Goal: Task Accomplishment & Management: Complete application form

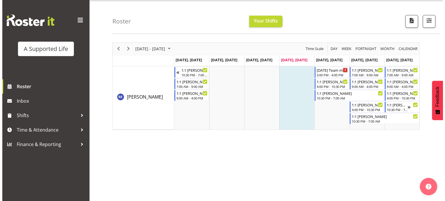
scroll to position [16, 0]
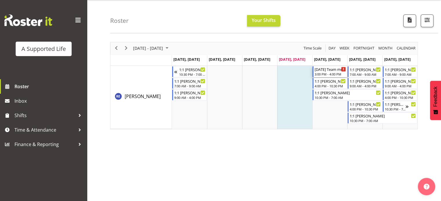
click at [343, 69] on div "Timeline Week of October 2, 2025" at bounding box center [343, 69] width 4 height 4
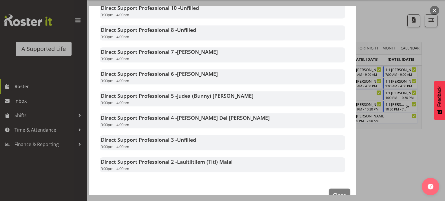
scroll to position [490, 0]
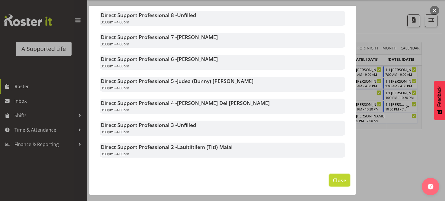
click at [333, 178] on span "Close" at bounding box center [339, 181] width 13 height 8
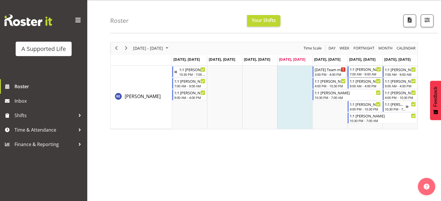
click at [361, 72] on div "7:00 AM - 9:00 AM" at bounding box center [365, 74] width 31 height 5
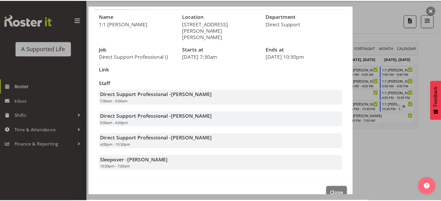
scroll to position [0, 0]
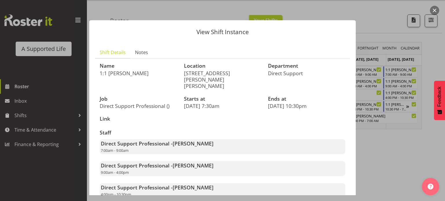
click at [388, 14] on div at bounding box center [222, 100] width 445 height 201
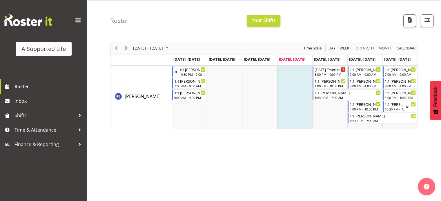
click at [397, 145] on div "[DATE] - [DATE] [DATE] Day Week Fortnight Month calendar Month Agenda Time Scal…" at bounding box center [275, 154] width 331 height 232
click at [302, 15] on div "Roster Your Shifts All Locations Clear [STREET_ADDRESS] [STREET_ADDRESS][PERSON…" at bounding box center [274, 16] width 328 height 33
click at [72, 140] on span "Finance & Reporting" at bounding box center [44, 144] width 61 height 9
click at [79, 142] on div at bounding box center [79, 144] width 9 height 9
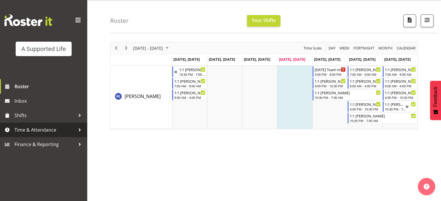
click at [79, 127] on div at bounding box center [79, 130] width 9 height 9
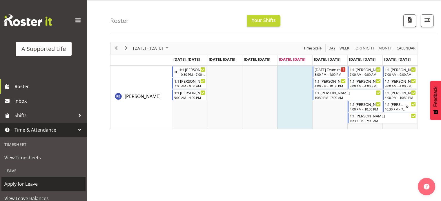
click at [36, 185] on span "Apply for Leave" at bounding box center [43, 184] width 78 height 9
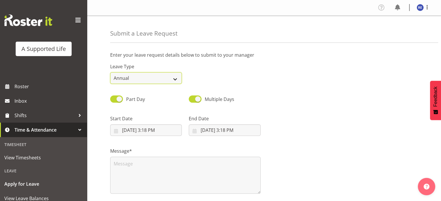
click at [176, 77] on select "Annual Sick Bereavement Domestic Violence Parental Jury Service Day In [GEOGRAP…" at bounding box center [146, 78] width 72 height 12
select select "Day In [GEOGRAPHIC_DATA]"
click at [110, 72] on select "Annual Sick Bereavement Domestic Violence Parental Jury Service Day In [GEOGRAP…" at bounding box center [146, 78] width 72 height 12
click at [272, 81] on div "Leave Type Annual Sick Bereavement Domestic Violence Parental Jury Service Day …" at bounding box center [264, 71] width 315 height 32
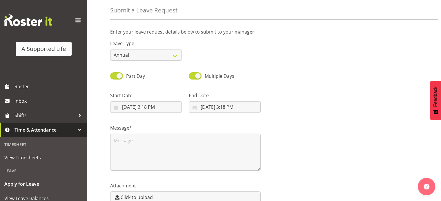
scroll to position [36, 0]
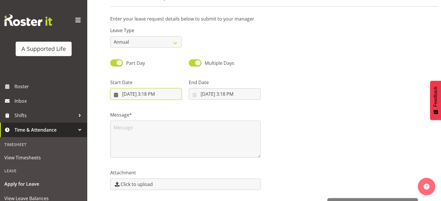
click at [155, 94] on input "10/2/2025, 3:18 PM" at bounding box center [146, 94] width 72 height 12
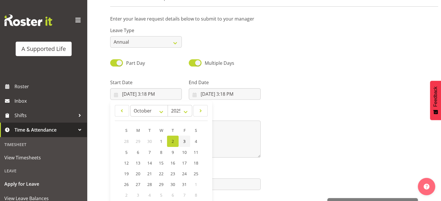
click at [183, 141] on span "3" at bounding box center [184, 142] width 2 height 6
type input "10/3/2025, 3:18 PM"
click at [283, 115] on div "Message*" at bounding box center [264, 132] width 315 height 58
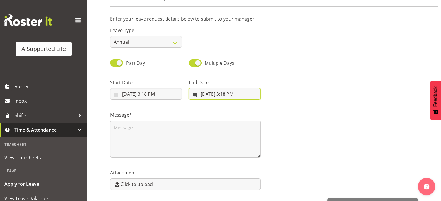
click at [214, 91] on input "10/2/2025, 3:18 PM" at bounding box center [225, 94] width 72 height 12
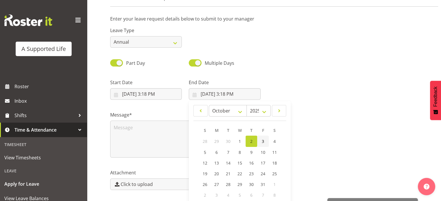
click at [261, 140] on link "3" at bounding box center [263, 141] width 12 height 11
type input "10/3/2025, 3:18 PM"
click at [155, 94] on input "10/3/2025, 3:18 PM" at bounding box center [146, 94] width 72 height 12
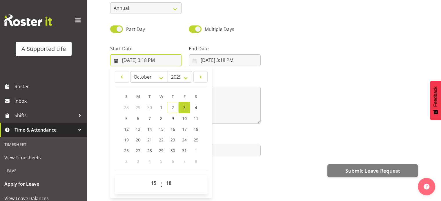
scroll to position [72, 0]
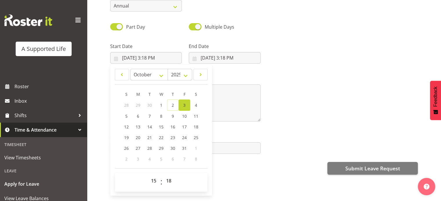
click at [184, 106] on span "3" at bounding box center [184, 106] width 2 height 6
type input "10/3/2025, 12:00 AM"
select select "0"
click at [184, 106] on span "3" at bounding box center [184, 106] width 2 height 6
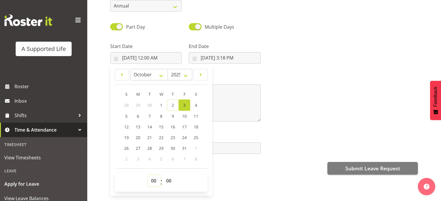
click at [152, 179] on select "00 01 02 03 04 05 06 07 08 09 10 11 12 13 14 15 16 17 18 19 20 21 22 23" at bounding box center [154, 181] width 13 height 12
select select "15"
click at [148, 175] on select "00 01 02 03 04 05 06 07 08 09 10 11 12 13 14 15 16 17 18 19 20 21 22 23" at bounding box center [154, 181] width 13 height 12
type input "10/3/2025, 3:00 PM"
click at [235, 195] on div "Enter your leave request details below to submit to your manager Leave Type Ann…" at bounding box center [275, 91] width 331 height 232
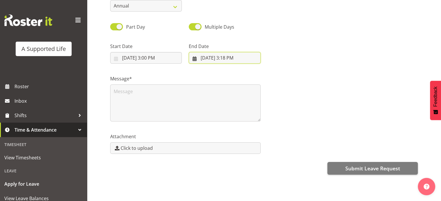
click at [234, 57] on input "10/3/2025, 3:18 PM" at bounding box center [225, 58] width 72 height 12
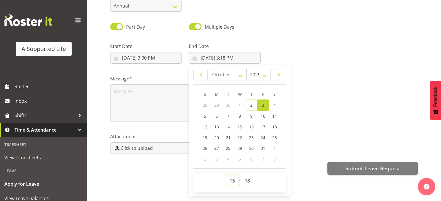
click at [231, 181] on select "00 01 02 03 04 05 06 07 08 09 10 11 12 13 14 15 16 17 18 19 20 21 22 23" at bounding box center [232, 181] width 13 height 12
select select "20"
click at [226, 175] on select "00 01 02 03 04 05 06 07 08 09 10 11 12 13 14 15 16 17 18 19 20 21 22 23" at bounding box center [232, 181] width 13 height 12
type input "10/3/2025, 8:18 PM"
click at [322, 132] on div "Attachment Click to upload" at bounding box center [264, 141] width 315 height 32
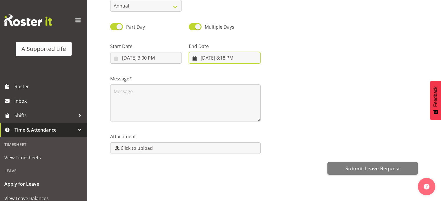
click at [229, 57] on input "10/3/2025, 8:18 PM" at bounding box center [225, 58] width 72 height 12
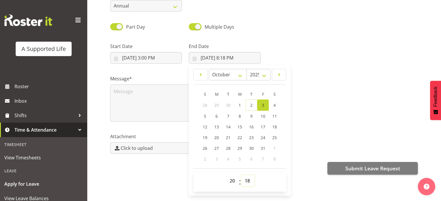
click at [248, 181] on select "00 01 02 03 04 05 06 07 08 09 10 11 12 13 14 15 16 17 18 19 20 21 22 23 24 25 2…" at bounding box center [247, 181] width 13 height 12
select select "0"
click at [241, 175] on select "00 01 02 03 04 05 06 07 08 09 10 11 12 13 14 15 16 17 18 19 20 21 22 23 24 25 2…" at bounding box center [247, 181] width 13 height 12
type input "10/3/2025, 8:00 PM"
click at [307, 119] on div "Message*" at bounding box center [264, 96] width 315 height 58
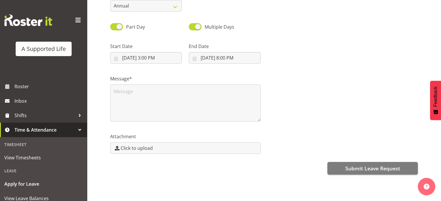
click at [296, 159] on div "Enter your leave request details below to submit to your manager Leave Type Ann…" at bounding box center [275, 91] width 331 height 232
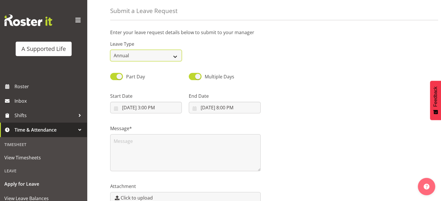
click at [175, 56] on select "Annual Sick Bereavement Domestic Violence Parental Jury Service Day In Lieu Oth…" at bounding box center [146, 56] width 72 height 12
click at [348, 74] on div "Part Day Multiple Days" at bounding box center [264, 75] width 315 height 20
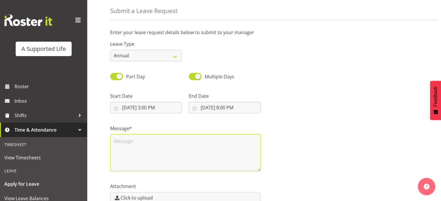
click at [144, 141] on textarea at bounding box center [185, 153] width 150 height 37
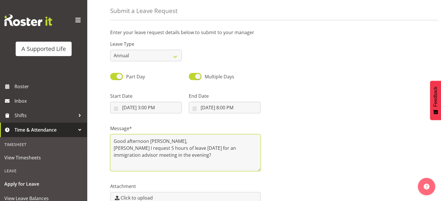
drag, startPoint x: 112, startPoint y: 148, endPoint x: 184, endPoint y: 155, distance: 71.9
click at [184, 155] on textarea "Good afternoon Chloe, May I request 5 hours of leave tomorrow for an immigratio…" at bounding box center [185, 153] width 150 height 37
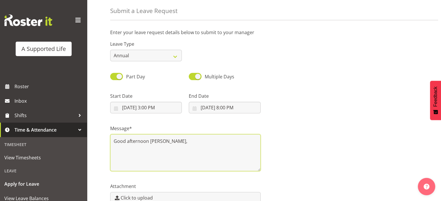
click at [114, 149] on textarea "Good afternoon Chloe," at bounding box center [185, 153] width 150 height 37
paste textarea "May I request 5 hours of leave tomorrow for an immigration advisor meeting in t…"
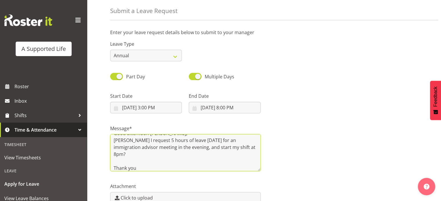
scroll to position [0, 0]
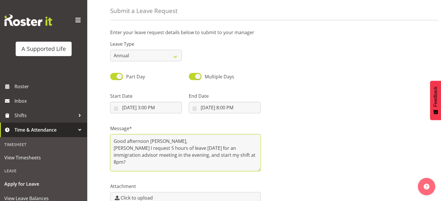
click at [168, 142] on textarea "Good afternoon Chloe, May I request 5 hours of leave tomorrow for an immigratio…" at bounding box center [185, 153] width 150 height 37
click at [241, 161] on textarea "Good afternoon Chloe, May I request 5 hours of leave tomorrow for an immigratio…" at bounding box center [185, 153] width 150 height 37
click at [245, 161] on textarea "Good afternoon Chloe, May I request 5 hours of leave tomorrow for an immigratio…" at bounding box center [185, 153] width 150 height 37
click at [240, 161] on textarea "Good afternoon Chloe, May I request 5 hours of leave tomorrow for an immigratio…" at bounding box center [185, 153] width 150 height 37
click at [241, 161] on textarea "Good afternoon Chloe, May I request 5 hours of leave tomorrow for an immigratio…" at bounding box center [185, 153] width 150 height 37
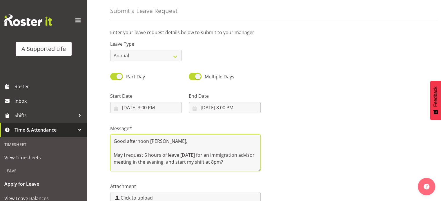
paste textarea "I apologize for any inconvenience this may cause."
click at [239, 161] on textarea "Good afternoon Chloe, May I request 5 hours of leave tomorrow for an immigratio…" at bounding box center [185, 153] width 150 height 37
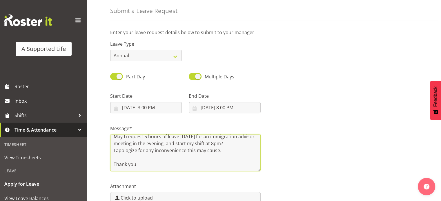
scroll to position [22, 0]
click at [154, 155] on textarea "Good afternoon Chloe, May I request 5 hours of leave tomorrow for an immigratio…" at bounding box center [185, 153] width 150 height 37
click at [121, 162] on textarea "Good afternoon Chloe, May I request 5 hours of leave tomorrow for an immigratio…" at bounding box center [185, 153] width 150 height 37
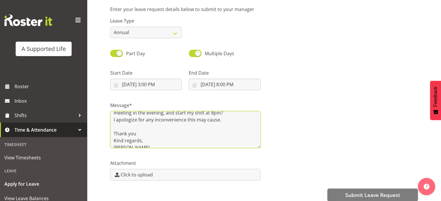
scroll to position [31, 0]
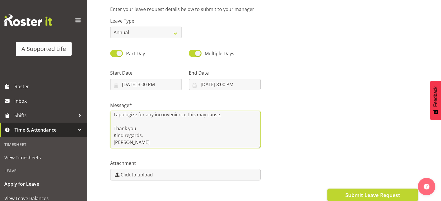
type textarea "Good afternoon Chloe, May I request 5 hours of leave tomorrow for an immigratio…"
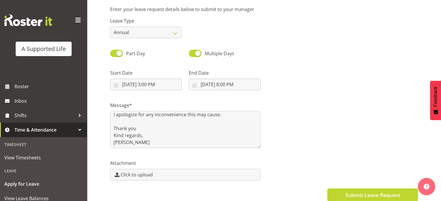
click at [375, 194] on span "Submit Leave Request" at bounding box center [372, 196] width 55 height 8
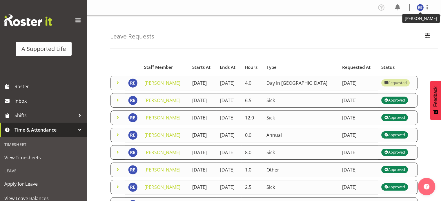
click at [419, 7] on img at bounding box center [420, 7] width 7 height 7
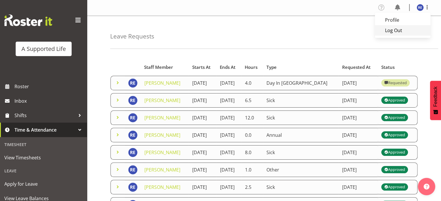
click at [396, 31] on link "Log Out" at bounding box center [403, 30] width 56 height 10
